Goal: Complete application form: Complete application form

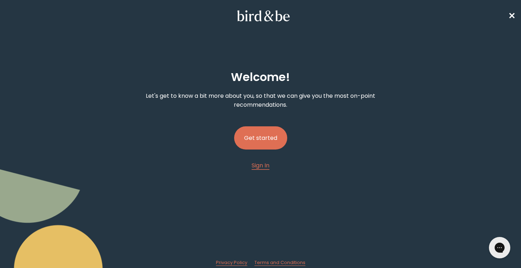
click at [275, 132] on button "Get started" at bounding box center [260, 137] width 53 height 23
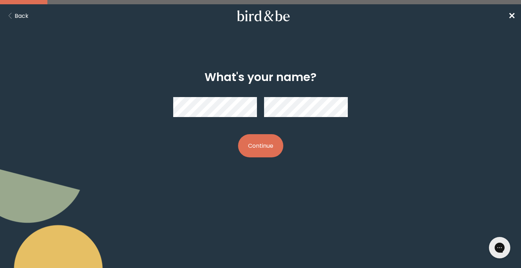
click at [218, 229] on body "plus-circle minus-circle close-circle Bird & Be Logo Bird & Be Logo arrow-left …" at bounding box center [260, 134] width 521 height 268
click at [266, 144] on button "Continue" at bounding box center [260, 145] width 45 height 23
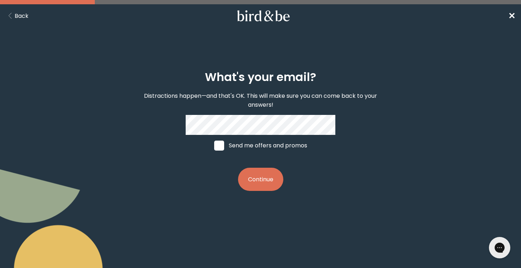
click at [264, 177] on button "Continue" at bounding box center [260, 179] width 45 height 23
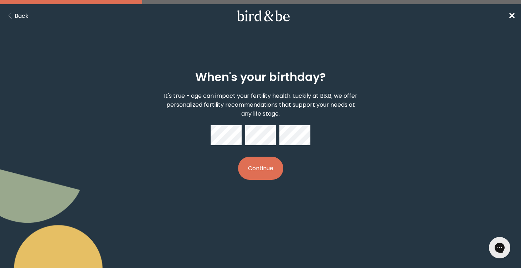
click at [270, 167] on button "Continue" at bounding box center [260, 168] width 45 height 23
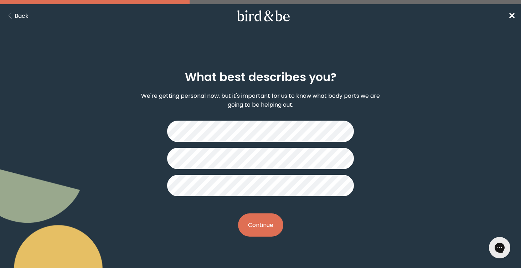
click at [246, 227] on button "Continue" at bounding box center [260, 224] width 45 height 23
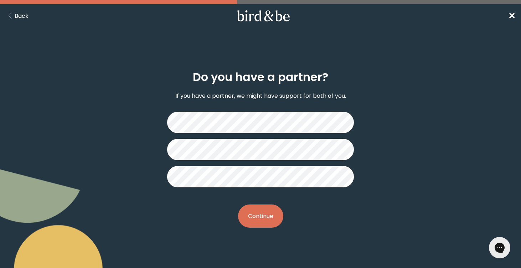
click at [265, 213] on button "Continue" at bounding box center [260, 215] width 45 height 23
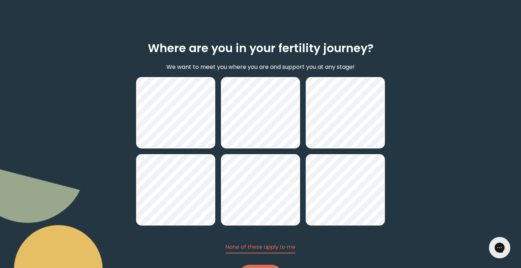
scroll to position [65, 0]
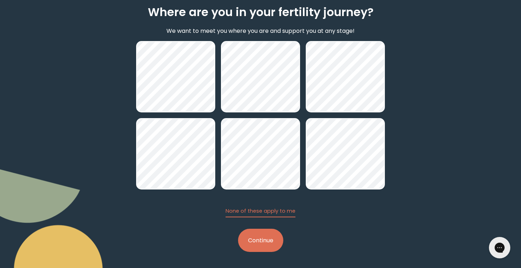
click at [257, 240] on button "Continue" at bounding box center [260, 240] width 45 height 23
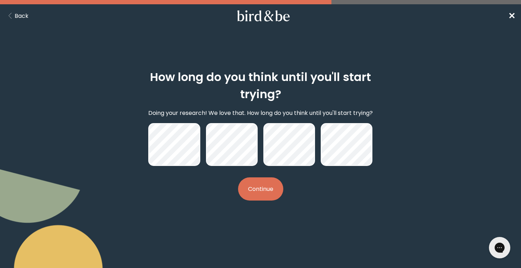
click at [250, 193] on button "Continue" at bounding box center [260, 188] width 45 height 23
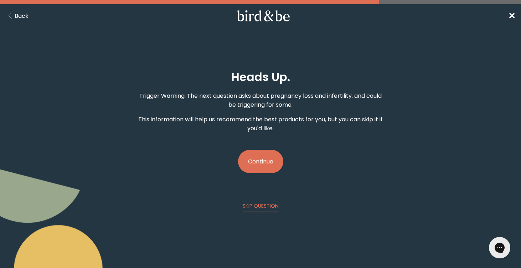
click at [264, 167] on button "Continue" at bounding box center [260, 161] width 45 height 23
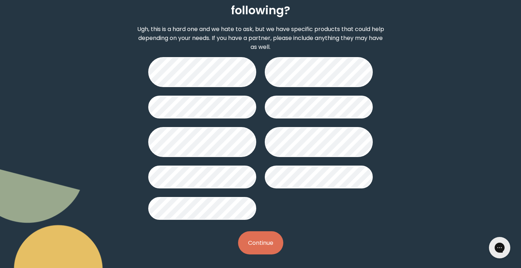
scroll to position [85, 0]
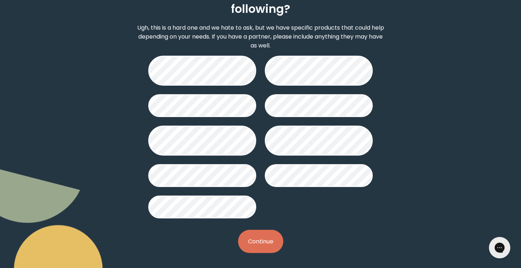
click at [256, 241] on button "Continue" at bounding box center [260, 241] width 45 height 23
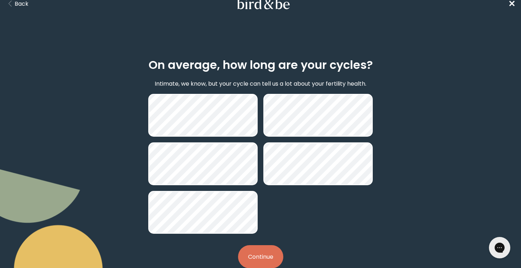
scroll to position [29, 0]
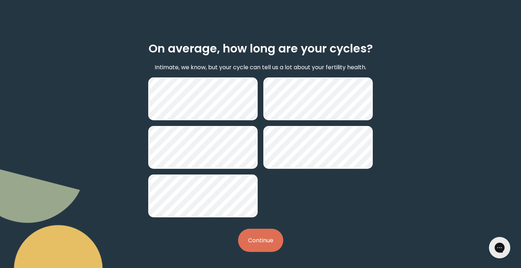
click at [259, 241] on button "Continue" at bounding box center [260, 240] width 45 height 23
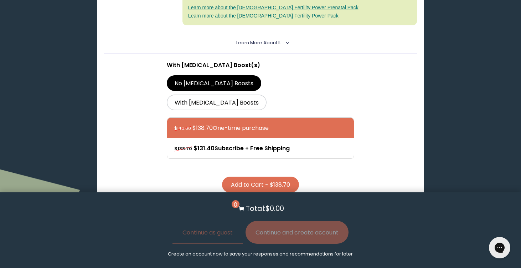
scroll to position [265, 0]
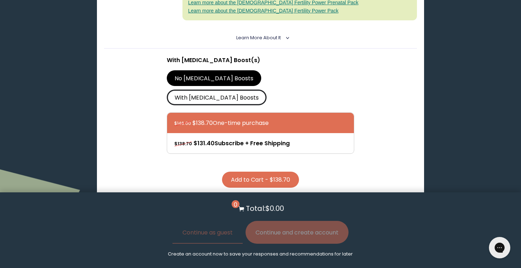
click at [267, 90] on label "With [MEDICAL_DATA] Boosts" at bounding box center [217, 98] width 100 height 16
click at [0, 0] on input "With [MEDICAL_DATA] Boosts" at bounding box center [0, 0] width 0 height 0
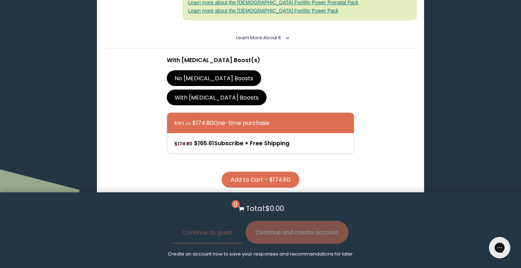
click at [220, 70] on label "No [MEDICAL_DATA] Boosts" at bounding box center [214, 78] width 95 height 16
click at [0, 0] on input "No [MEDICAL_DATA] Boosts" at bounding box center [0, 0] width 0 height 0
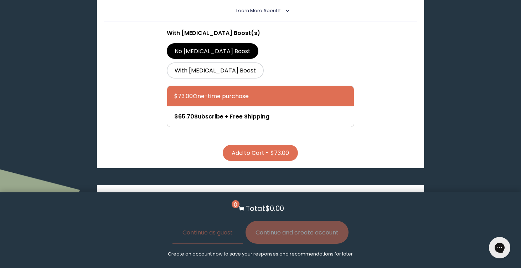
scroll to position [1365, 0]
